Goal: Use online tool/utility: Utilize a website feature to perform a specific function

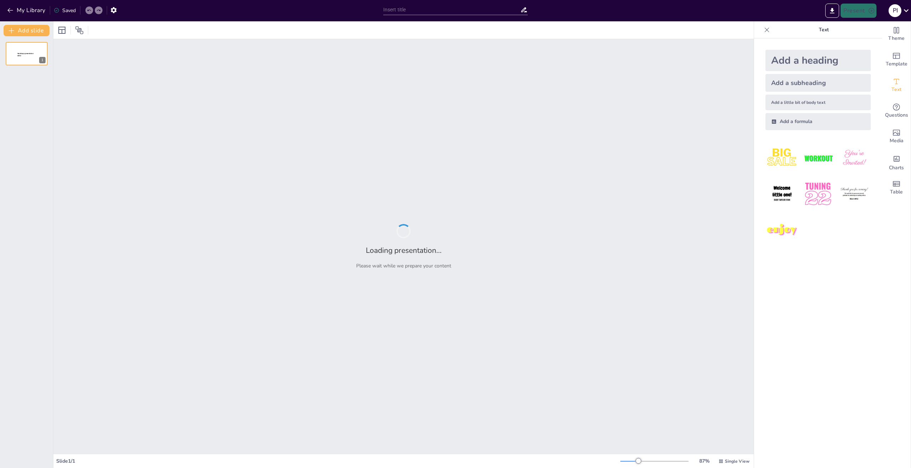
type input "ИТ-консалтинг: Основы и Принципы Эффективности"
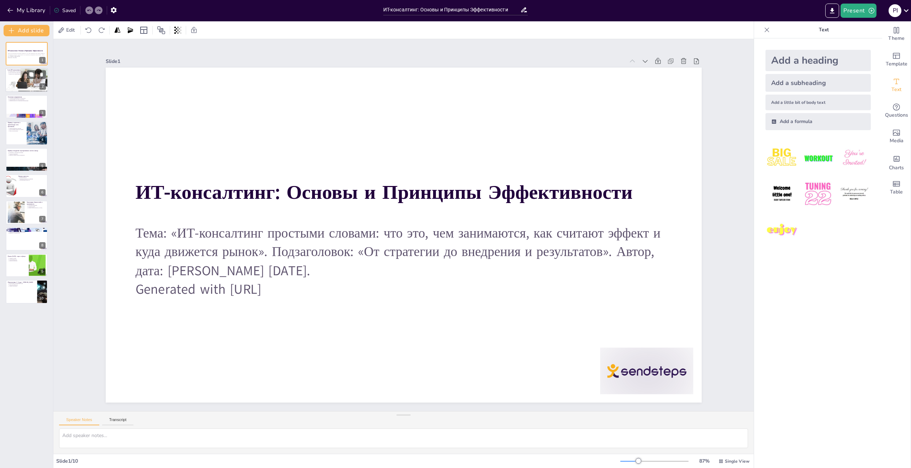
click at [25, 82] on div at bounding box center [26, 80] width 43 height 30
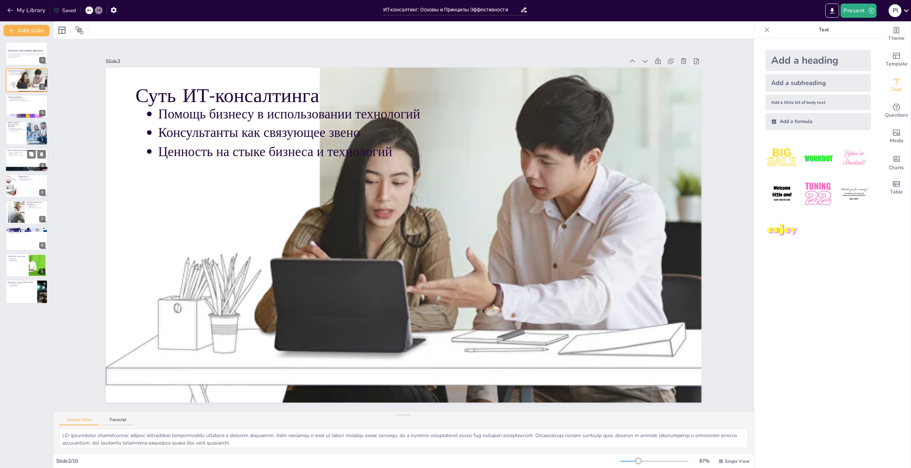
click at [25, 159] on div at bounding box center [26, 160] width 43 height 24
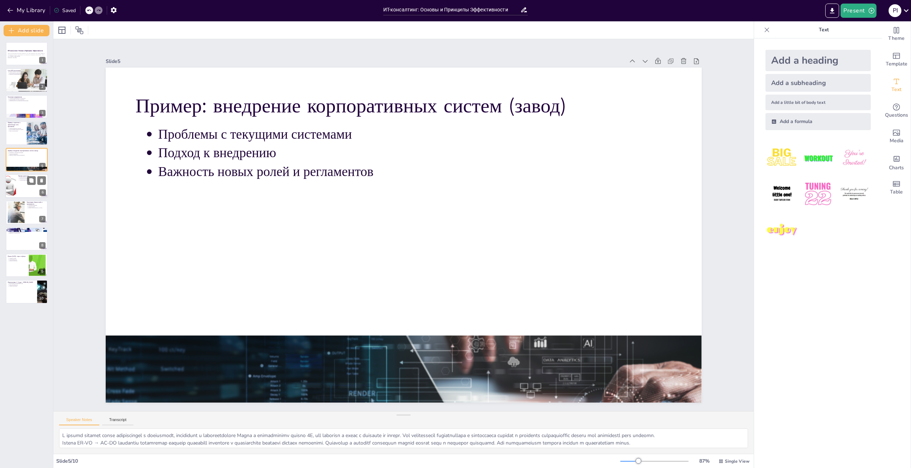
click at [20, 188] on div at bounding box center [26, 186] width 43 height 24
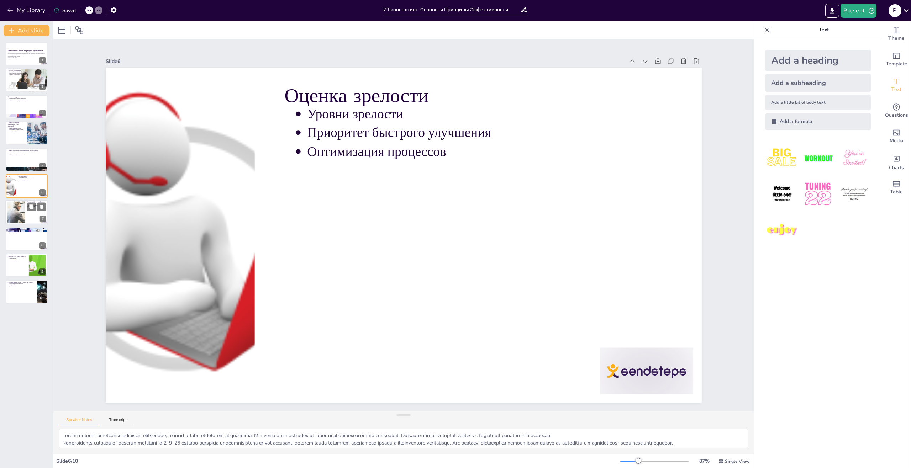
click at [38, 217] on div at bounding box center [26, 213] width 43 height 24
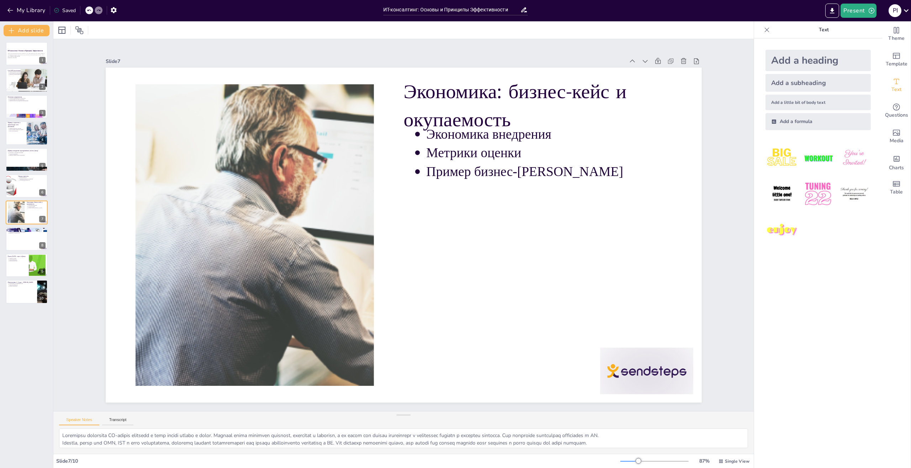
click at [48, 249] on div "ИТ-консалтинг: Основы и Принципы Эффективности Тема: «ИТ‑консалтинг простыми сл…" at bounding box center [26, 173] width 53 height 262
click at [28, 245] on div at bounding box center [26, 239] width 43 height 24
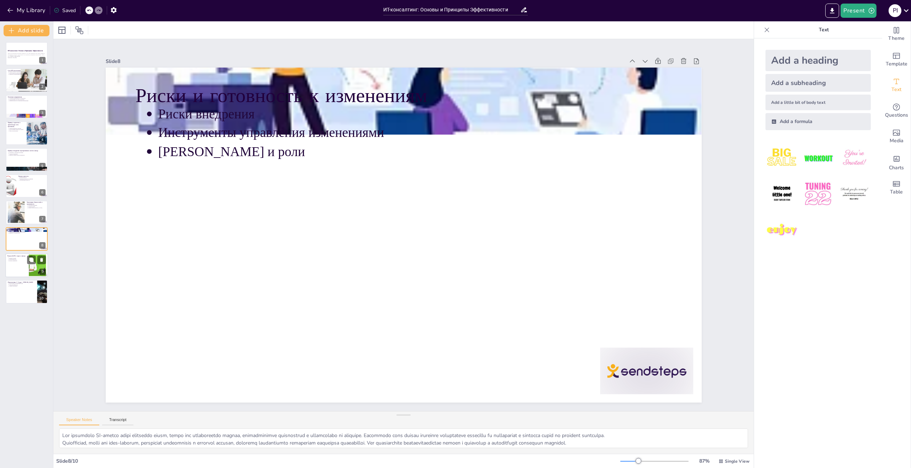
click at [17, 265] on div at bounding box center [26, 265] width 43 height 24
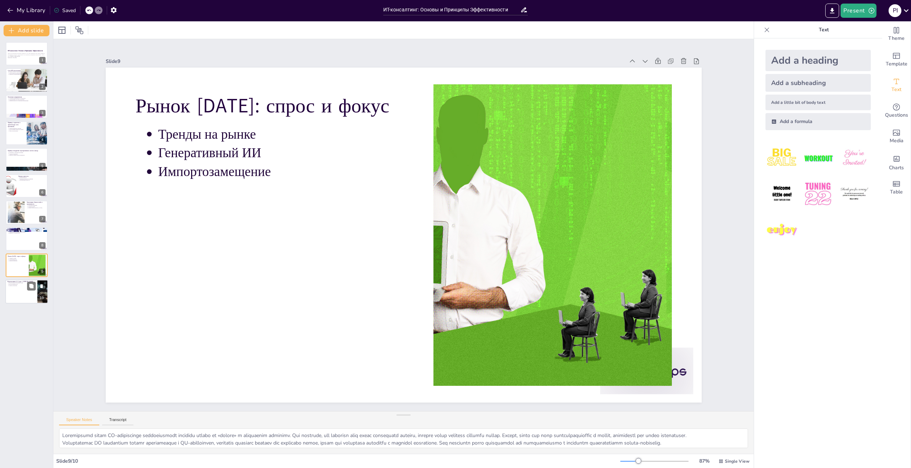
click at [14, 293] on div at bounding box center [26, 292] width 43 height 24
type textarea "Loremipsumd SI-ametconsect ad elitseddo 4-0 eius tempori u laboreetdo MA a enim…"
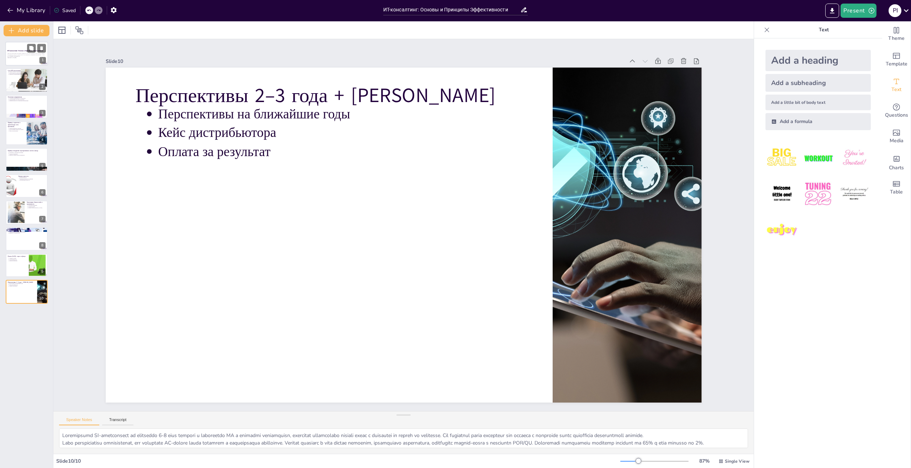
click at [18, 53] on p "Тема: «ИТ‑консалтинг простыми словами: что это, чем занимаются, как считают эфф…" at bounding box center [26, 55] width 38 height 4
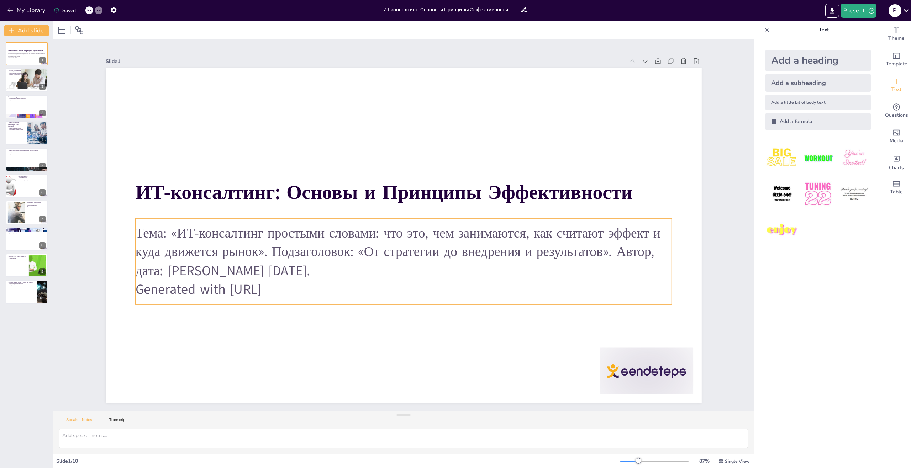
click at [302, 285] on p "Generated with [URL]" at bounding box center [339, 218] width 74 height 535
click at [293, 287] on p "Generated with [URL]" at bounding box center [376, 283] width 497 height 235
click at [293, 284] on p "Generated with [URL]" at bounding box center [376, 166] width 497 height 235
click at [293, 287] on p "Generated with [URL]" at bounding box center [370, 281] width 473 height 284
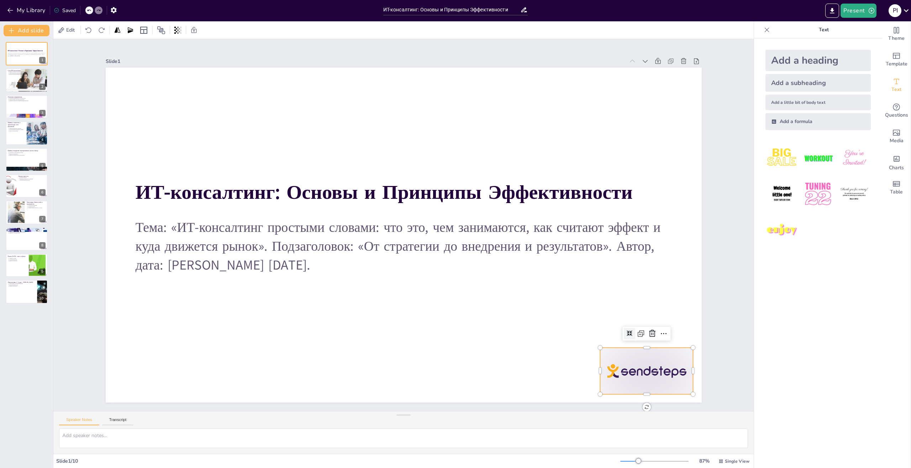
click at [646, 386] on div at bounding box center [610, 418] width 101 height 65
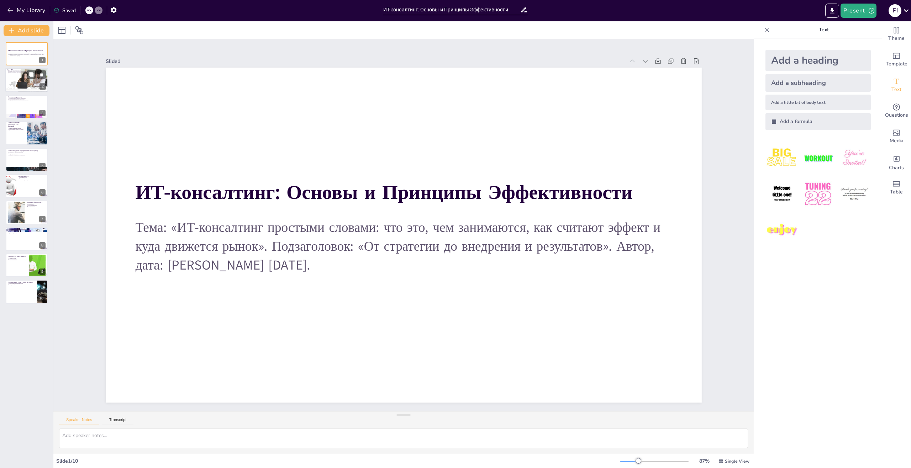
click at [21, 74] on p "Ценность на стыке бизнеса и технологий" at bounding box center [27, 74] width 37 height 1
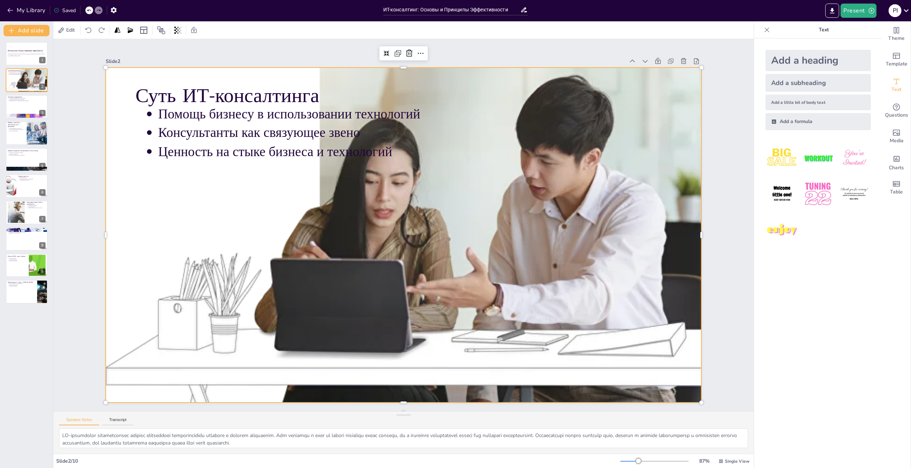
click at [415, 240] on div at bounding box center [393, 227] width 527 height 668
click at [415, 242] on div at bounding box center [395, 232] width 705 height 719
click at [415, 242] on div at bounding box center [393, 225] width 413 height 596
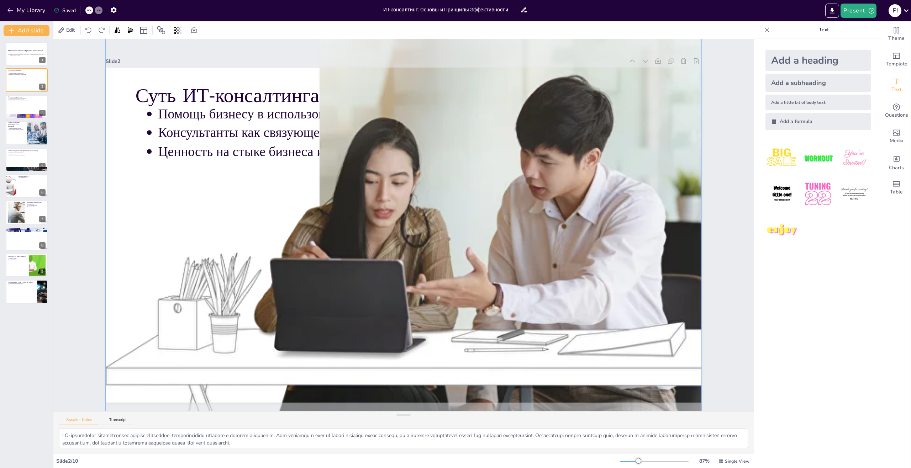
click at [415, 242] on div at bounding box center [399, 234] width 723 height 630
click at [415, 242] on div at bounding box center [399, 233] width 734 height 667
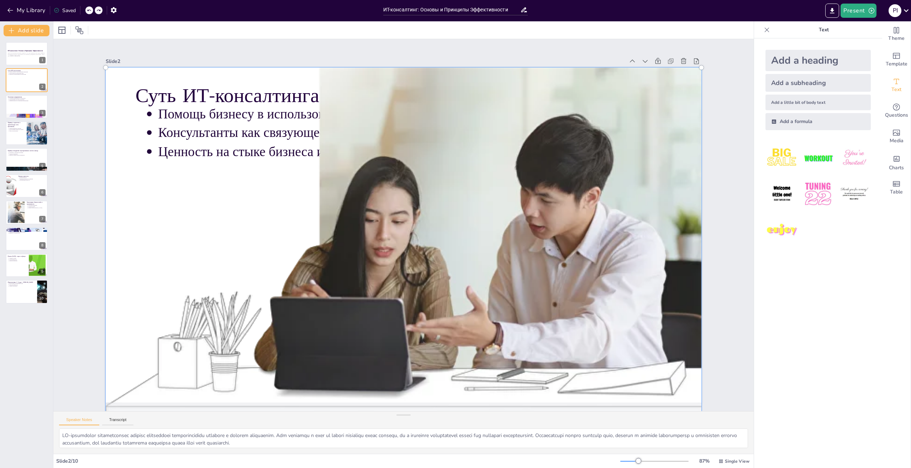
drag, startPoint x: 409, startPoint y: 235, endPoint x: 450, endPoint y: 277, distance: 58.6
click at [450, 277] on div at bounding box center [375, 265] width 736 height 696
click at [650, 436] on icon at bounding box center [645, 440] width 9 height 9
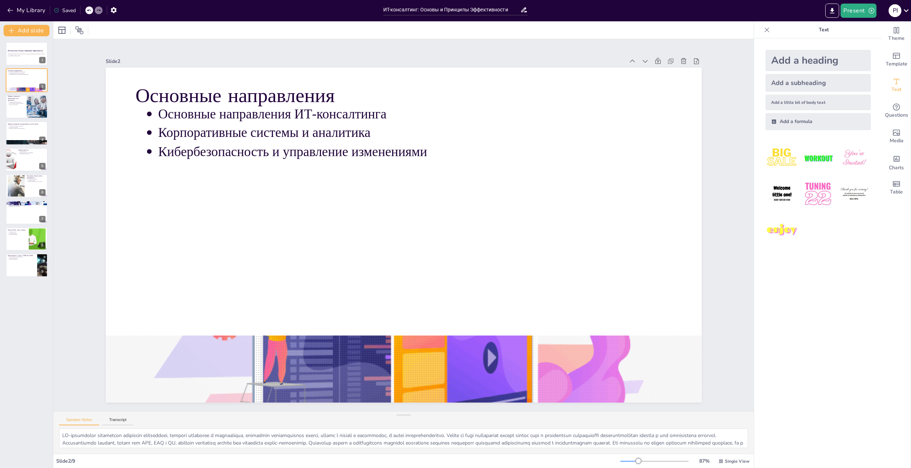
click at [88, 10] on icon at bounding box center [89, 10] width 4 height 4
type textarea "LO-ipsumdolor sitametconsec adipisc elitseddoei temporincididu utlabore e dolor…"
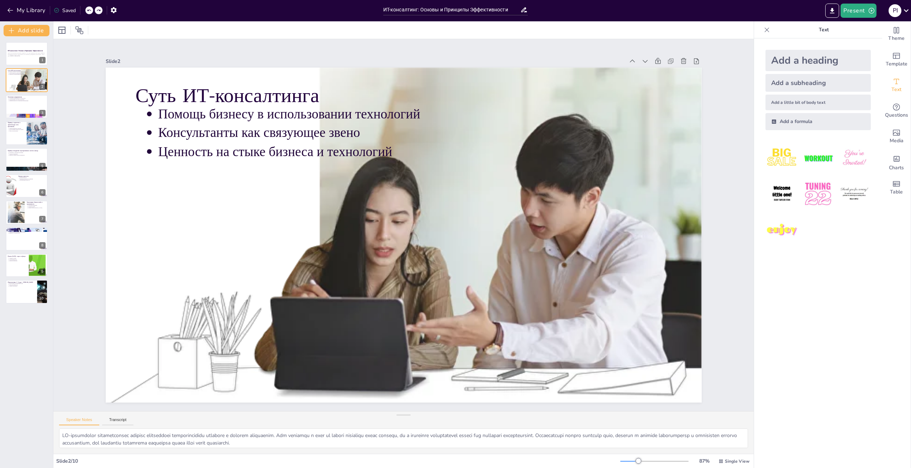
click at [88, 10] on icon at bounding box center [89, 10] width 4 height 4
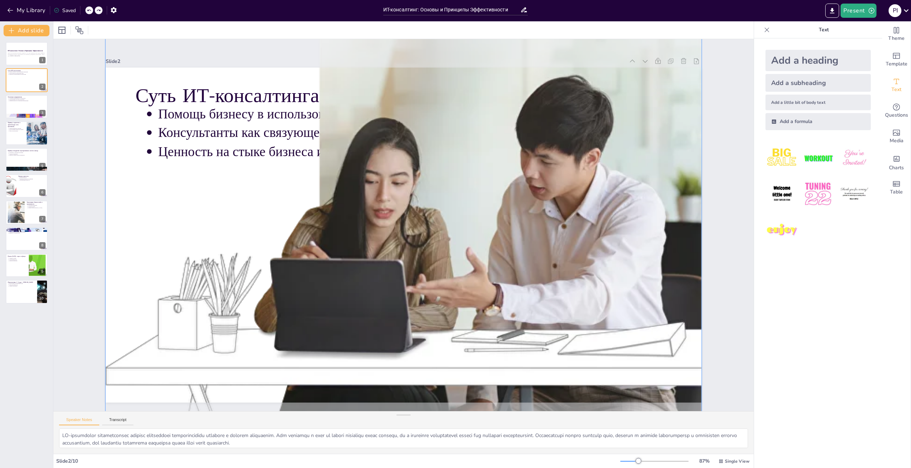
click at [88, 10] on icon at bounding box center [89, 10] width 4 height 4
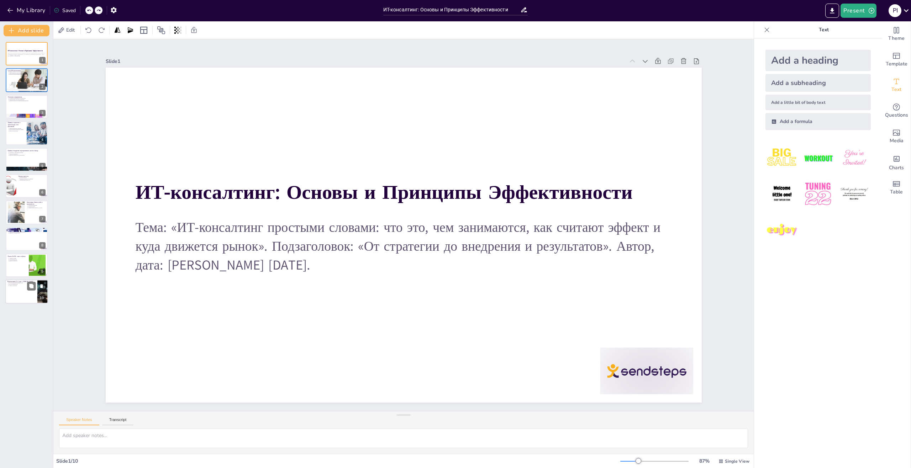
click at [14, 295] on div at bounding box center [26, 292] width 43 height 24
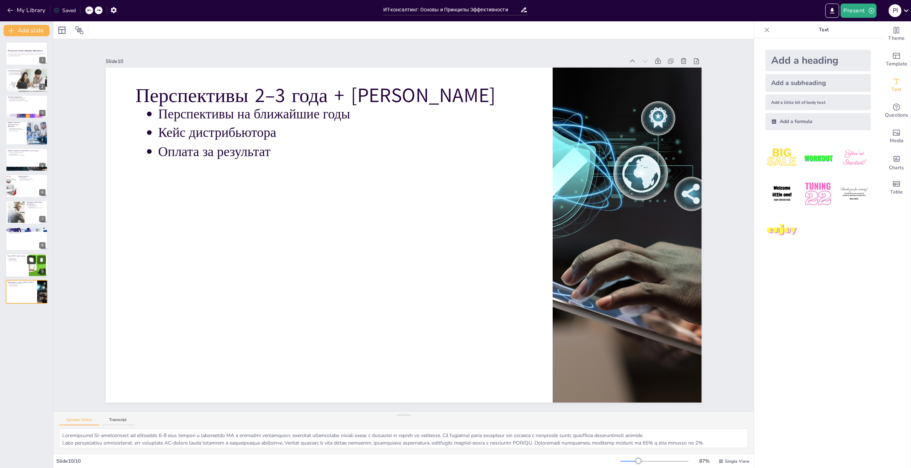
click at [28, 261] on button at bounding box center [31, 259] width 9 height 9
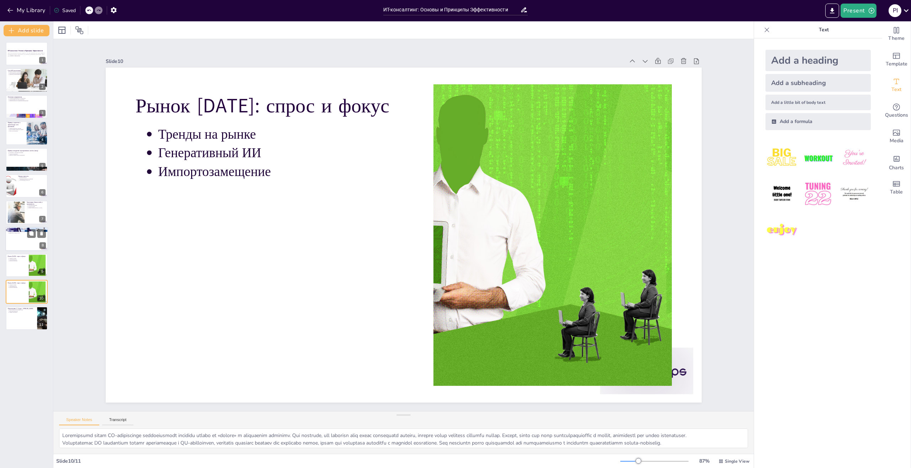
click at [31, 243] on div at bounding box center [26, 239] width 43 height 24
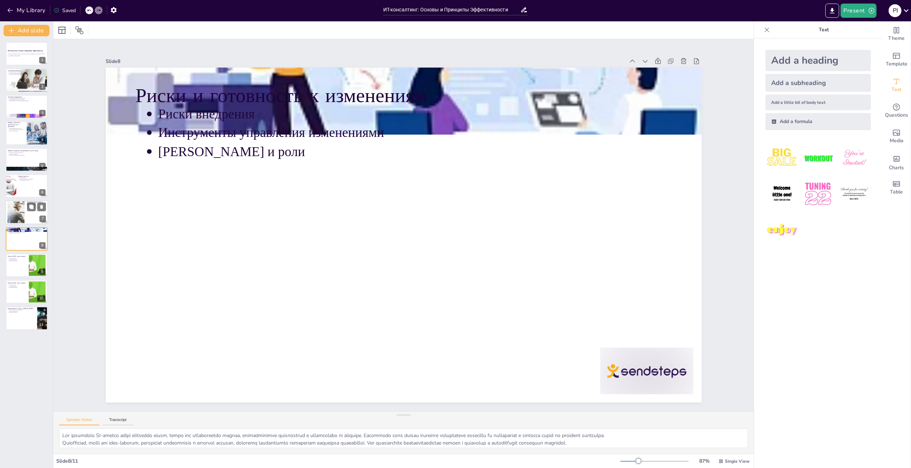
click at [29, 215] on div at bounding box center [26, 213] width 43 height 24
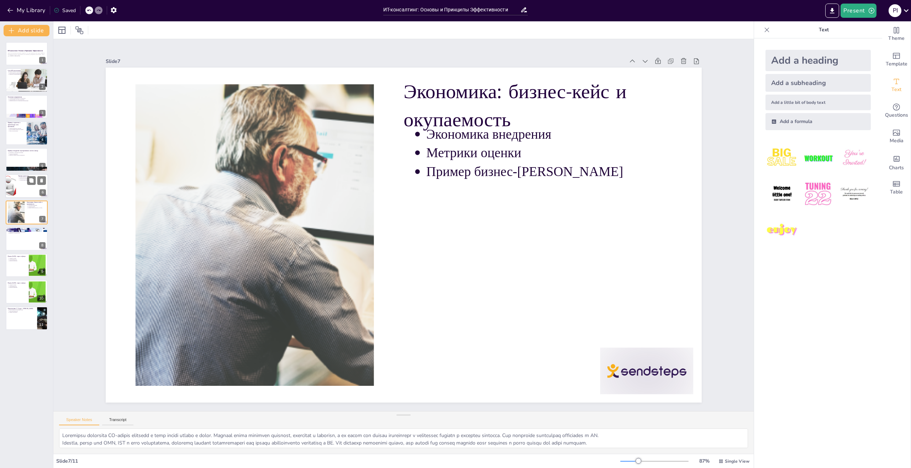
click at [28, 189] on div at bounding box center [26, 186] width 43 height 24
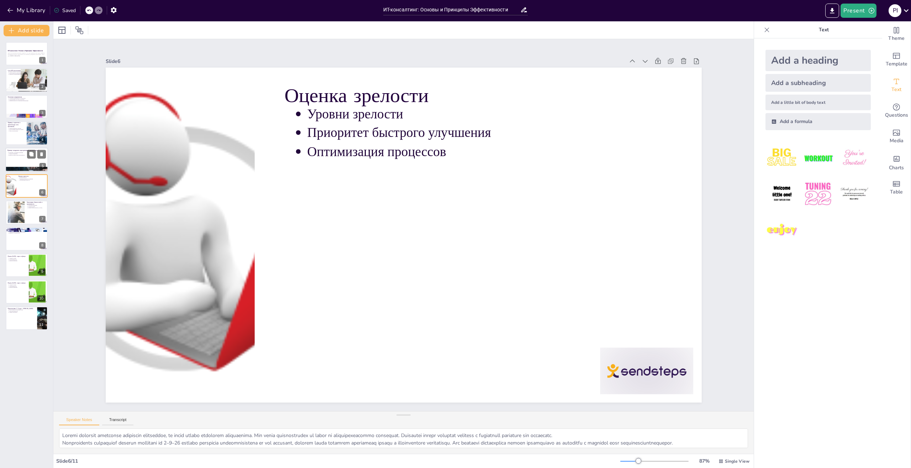
click at [24, 164] on div at bounding box center [26, 160] width 43 height 24
type textarea "L ipsumd sitamet conse adipiscingel s doeiusmodt, incididunt u laboreetdolore M…"
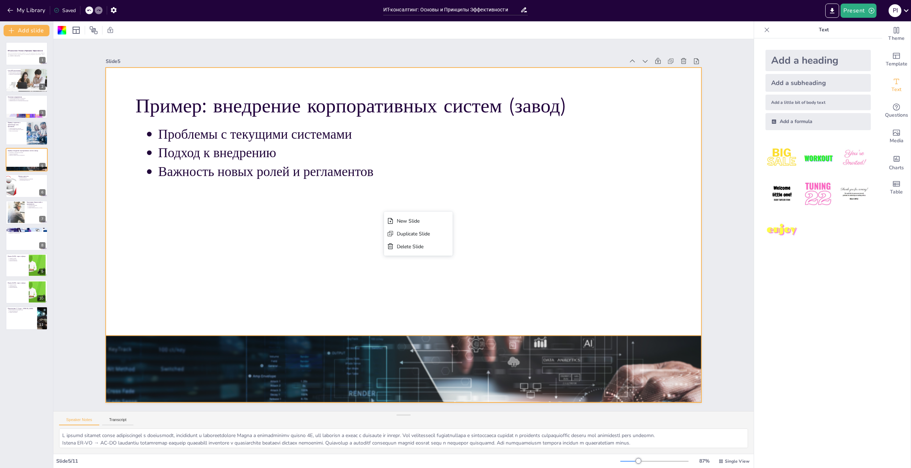
click at [441, 358] on div at bounding box center [373, 366] width 628 height 339
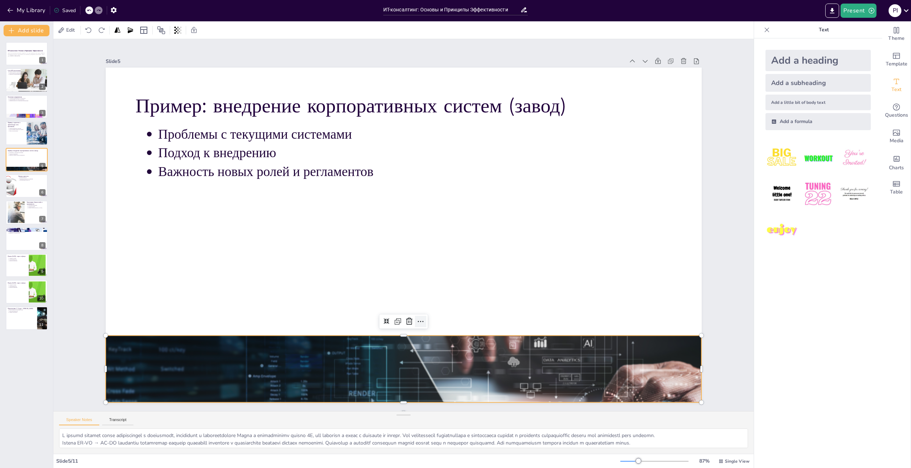
click at [415, 319] on icon at bounding box center [410, 322] width 9 height 9
click at [447, 231] on div at bounding box center [397, 233] width 679 height 621
